Goal: Use online tool/utility: Utilize a website feature to perform a specific function

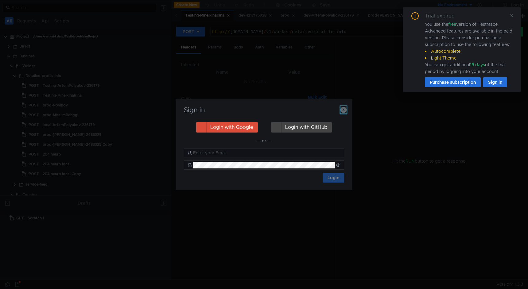
click at [344, 110] on icon "button" at bounding box center [343, 110] width 6 height 6
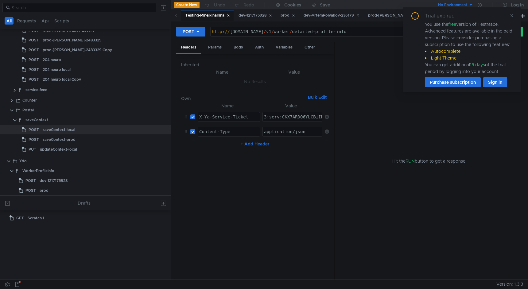
scroll to position [104, 0]
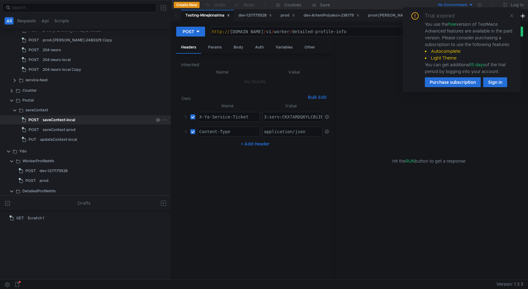
click at [96, 120] on div "saveContext-local" at bounding box center [98, 119] width 111 height 9
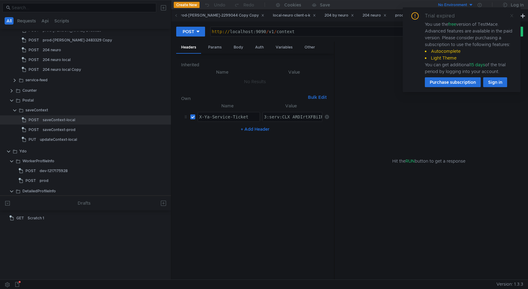
click at [510, 15] on icon at bounding box center [511, 15] width 4 height 4
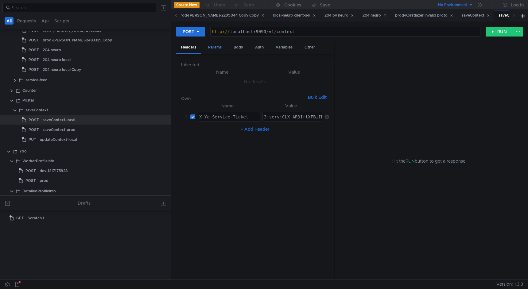
click at [217, 48] on div "Params" at bounding box center [214, 47] width 23 height 11
click at [231, 48] on div "Body" at bounding box center [238, 47] width 19 height 11
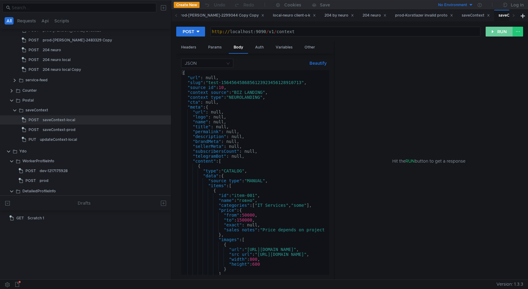
click at [503, 32] on button "RUN" at bounding box center [498, 32] width 27 height 10
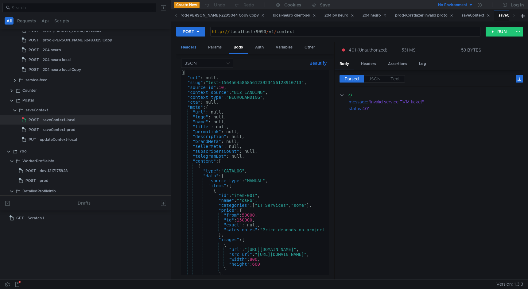
click at [187, 45] on div "Headers" at bounding box center [188, 47] width 25 height 11
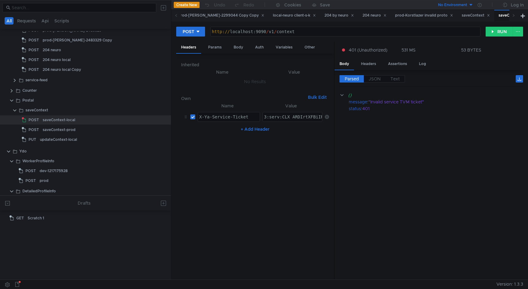
click at [297, 114] on div "3:serv:CLX_ARDIrtXFBiIRCPWOehD1jnog7oHekaXU_gE:OTOUYQAU80TM2PHTYlxtDbtbLaCJczlV…" at bounding box center [292, 116] width 59 height 9
paste textarea
click at [493, 36] on button "RUN" at bounding box center [498, 32] width 27 height 10
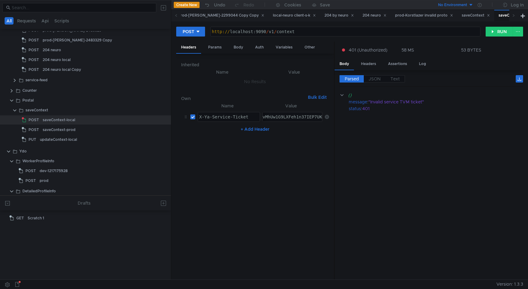
paste textarea "v_ARCImdnFBiIRCPWOehD1jnog7oHekaXU_gE:HQLUxRRlE6Vb2Ya8fXF8SMYf5k9aBzRdHmMJqP0A-…"
type textarea "3:serv:CLv_ARCImdnFBiIRCPWOehD1jnog7oHekaXU_gE:HQLUxRRlE6Vb2Ya8fXF8SMYf5k9aBzRd…"
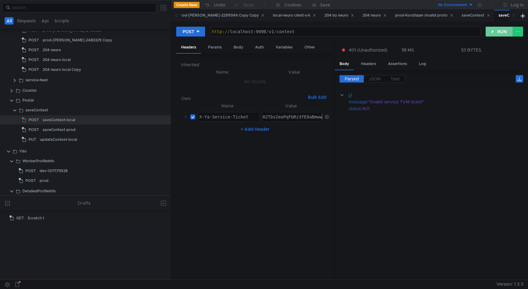
click at [495, 31] on button "RUN" at bounding box center [498, 32] width 27 height 10
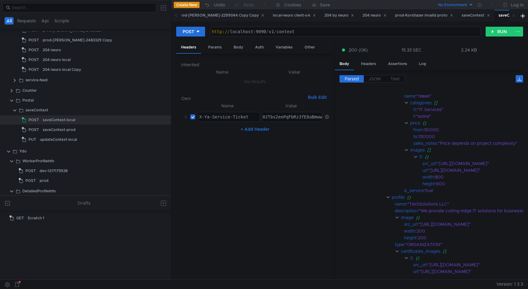
scroll to position [0, 0]
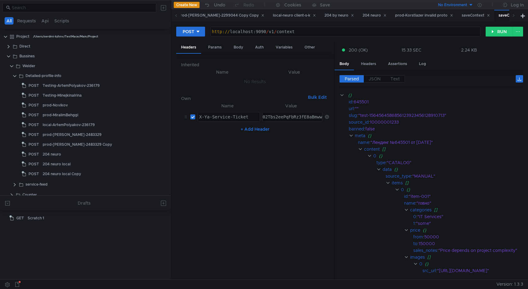
scroll to position [104, 0]
